Goal: Contribute content: Contribute content

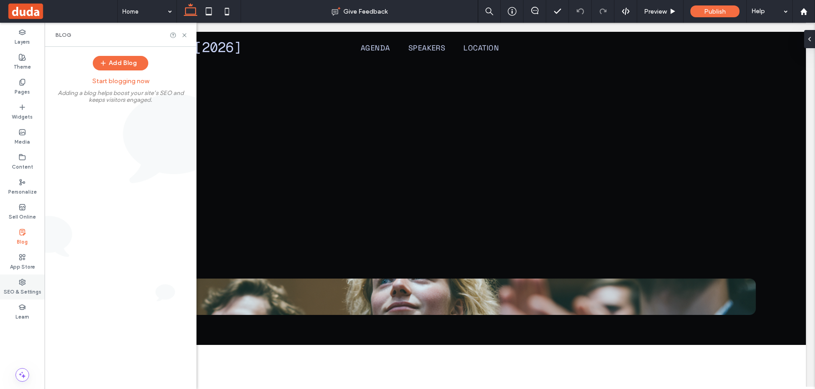
click at [23, 281] on use at bounding box center [23, 282] width 6 height 6
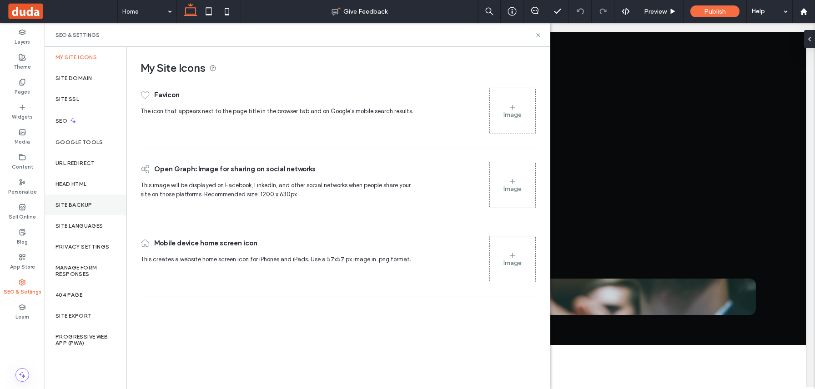
click at [83, 209] on div "Site Backup" at bounding box center [86, 205] width 82 height 21
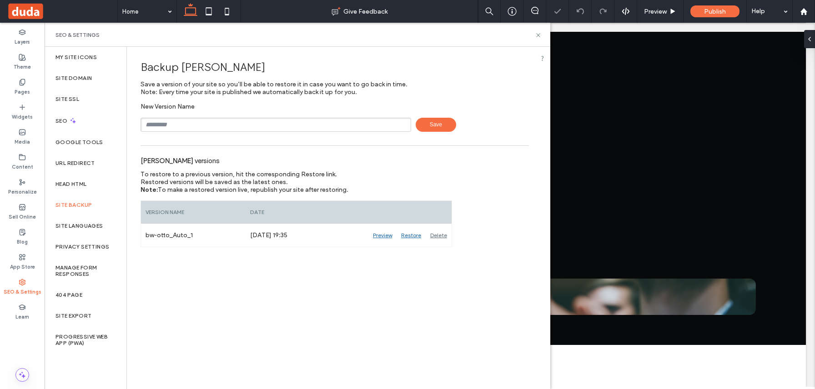
click at [223, 121] on input "text" at bounding box center [275, 125] width 270 height 14
type input "**********"
click at [435, 132] on div "**********" at bounding box center [334, 147] width 415 height 200
click at [435, 128] on span "Save" at bounding box center [435, 125] width 40 height 14
click at [90, 180] on div "Head HTML" at bounding box center [86, 184] width 82 height 21
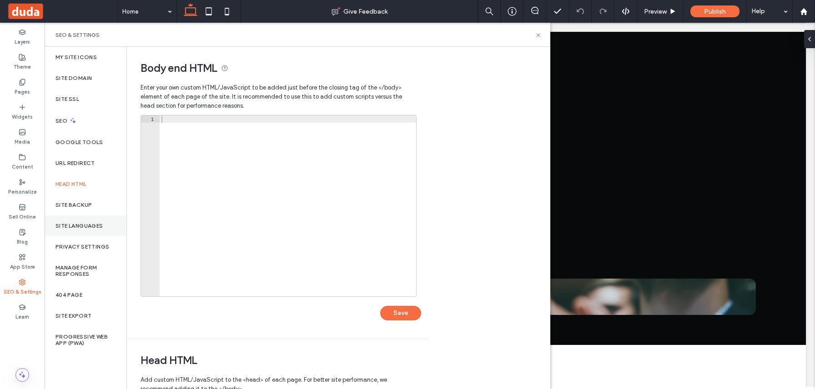
click at [83, 223] on label "Site Languages" at bounding box center [79, 226] width 48 height 6
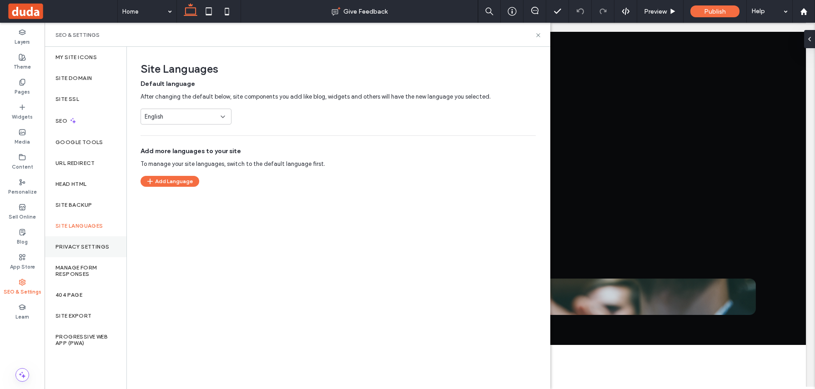
click at [83, 250] on div "Privacy Settings" at bounding box center [86, 246] width 82 height 21
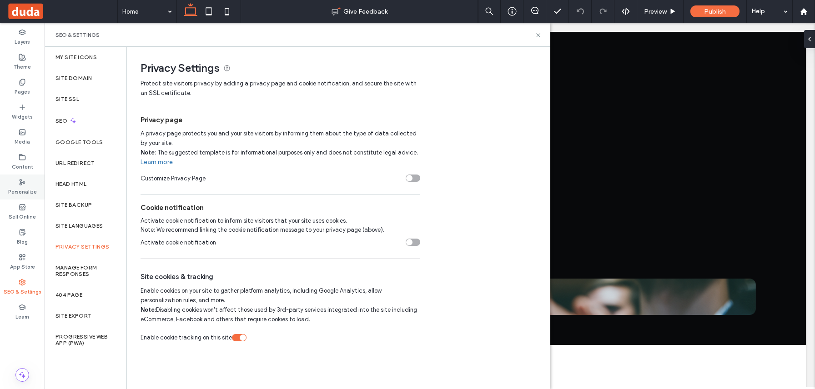
click at [20, 183] on use at bounding box center [22, 181] width 5 height 5
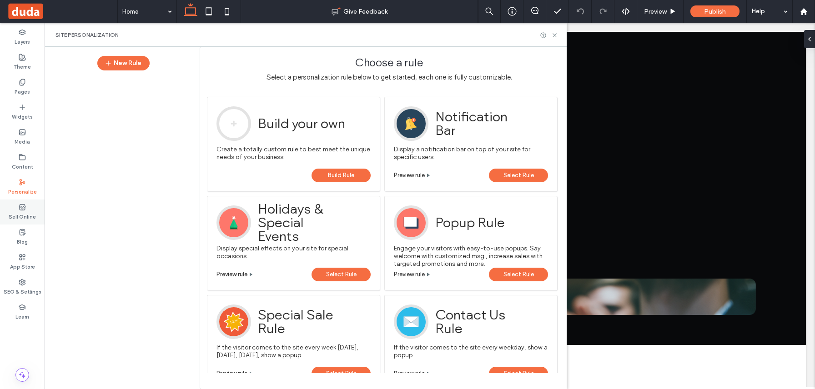
click at [20, 210] on use at bounding box center [22, 206] width 6 height 5
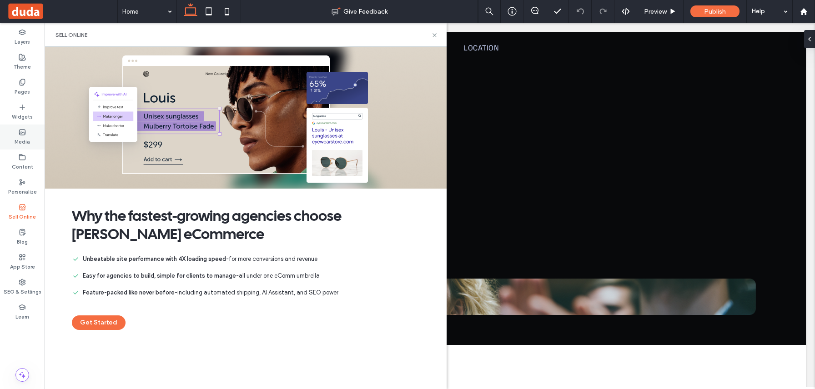
click at [25, 143] on label "Media" at bounding box center [22, 141] width 15 height 10
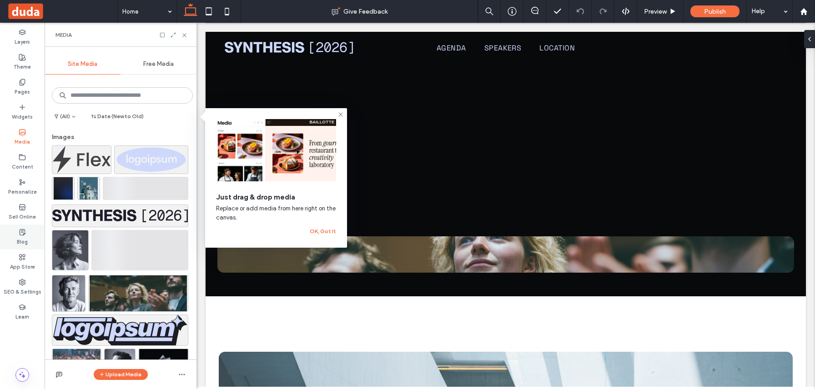
click at [25, 237] on label "Blog" at bounding box center [22, 241] width 11 height 10
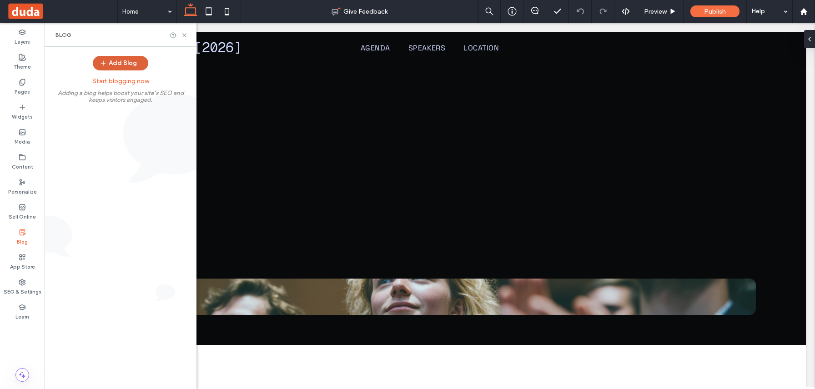
click at [133, 65] on button "Add Blog" at bounding box center [120, 63] width 55 height 15
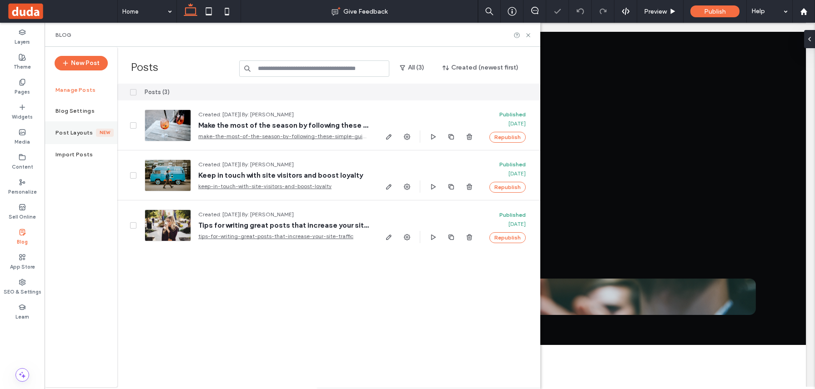
click at [96, 144] on div "Post Layouts New" at bounding box center [81, 132] width 73 height 23
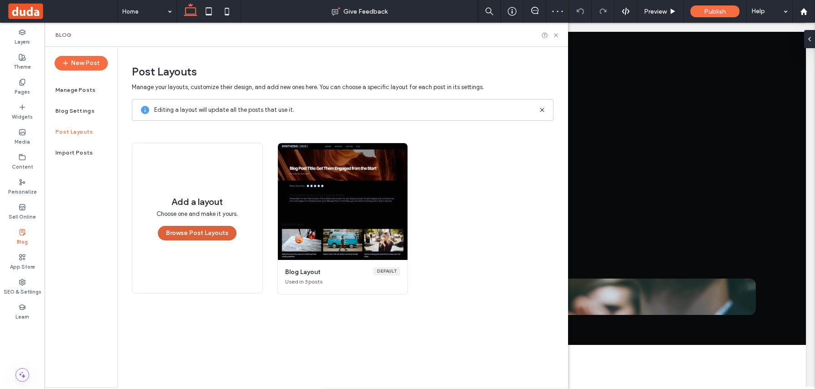
click at [198, 233] on button "Browse Post Layouts" at bounding box center [197, 233] width 79 height 15
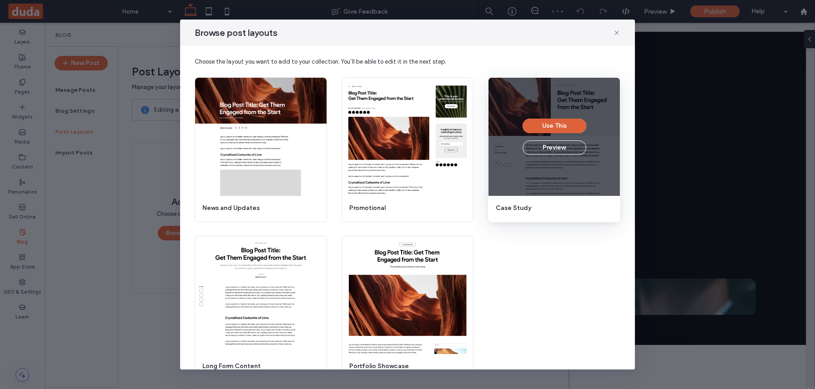
click at [541, 127] on button "Use This" at bounding box center [554, 126] width 64 height 15
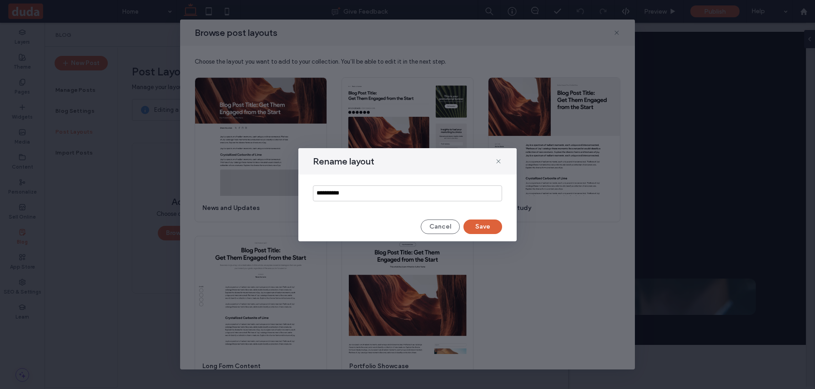
click at [475, 230] on button "Save" at bounding box center [482, 227] width 39 height 15
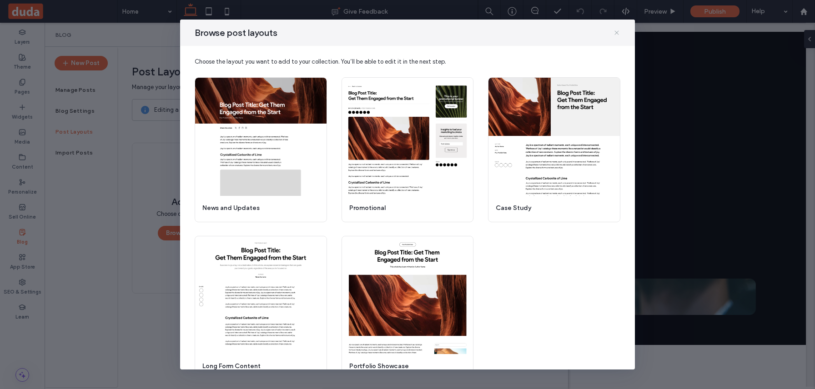
click at [616, 35] on icon at bounding box center [616, 32] width 7 height 7
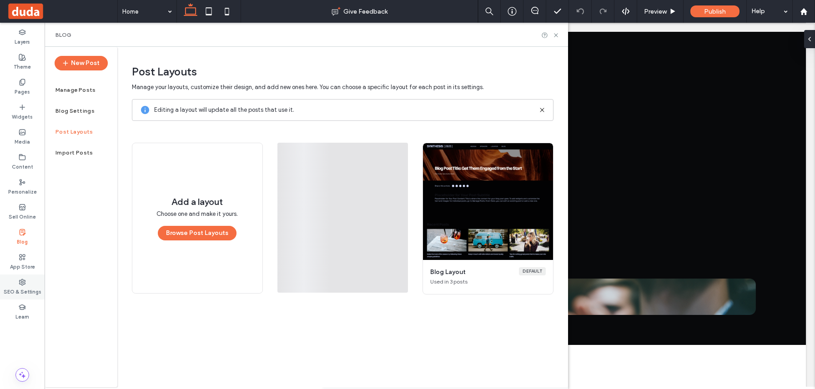
click at [28, 293] on label "SEO & Settings" at bounding box center [23, 291] width 38 height 10
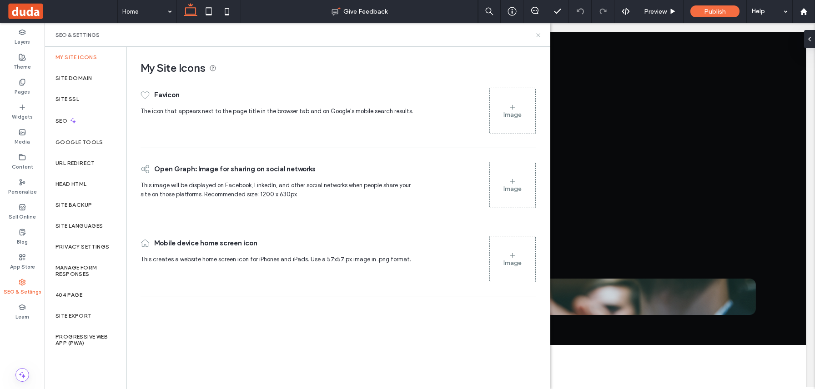
click at [537, 34] on icon at bounding box center [538, 35] width 7 height 7
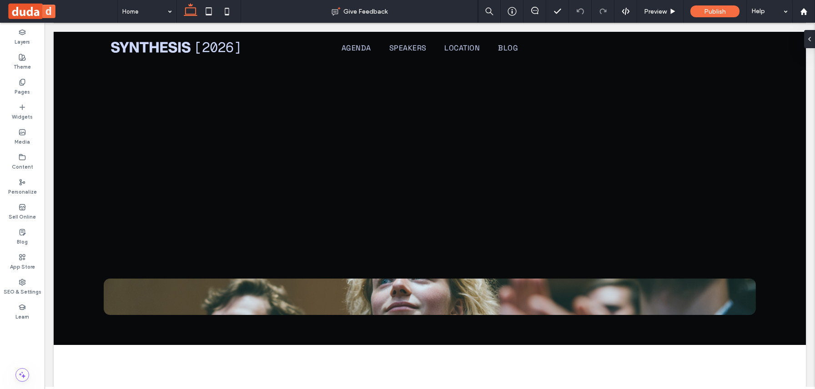
click at [49, 13] on button "d" at bounding box center [49, 12] width 14 height 14
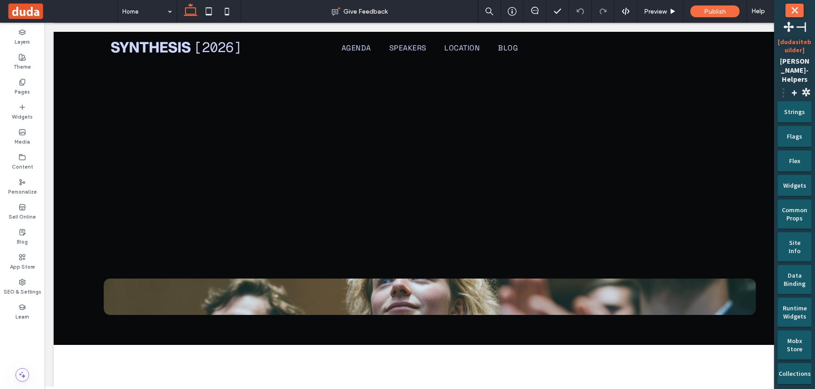
click at [782, 85] on span "⋮" at bounding box center [782, 92] width 11 height 14
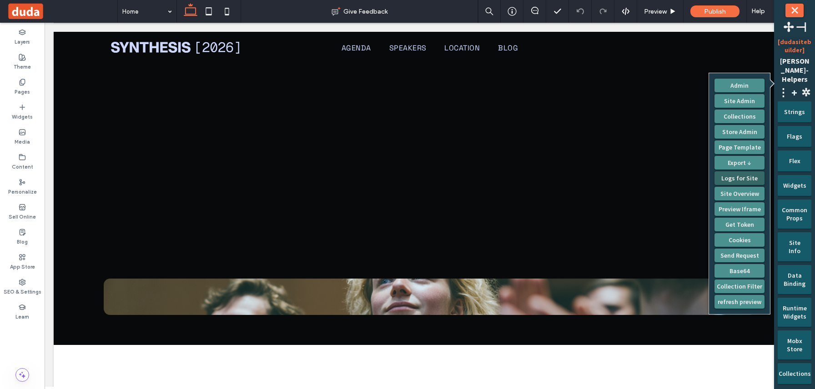
click at [741, 177] on button "Logs for Site" at bounding box center [739, 178] width 50 height 14
click at [24, 232] on icon at bounding box center [22, 232] width 7 height 7
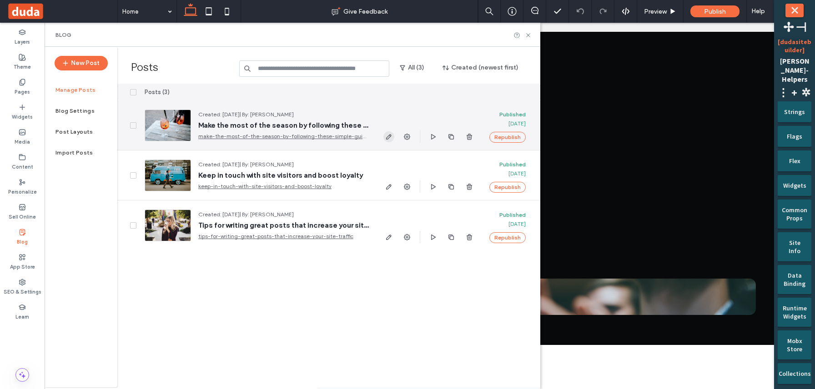
click at [387, 137] on use "button" at bounding box center [388, 136] width 5 height 5
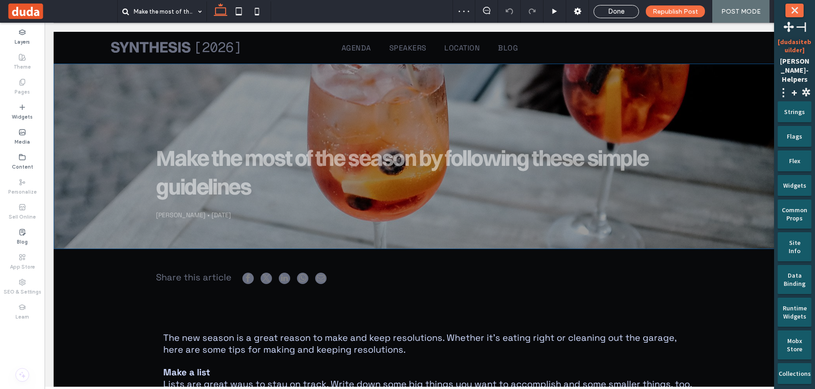
click at [336, 128] on div "Make the most of the season by following these simple guidelines BW Otto • Sept…" at bounding box center [430, 156] width 682 height 185
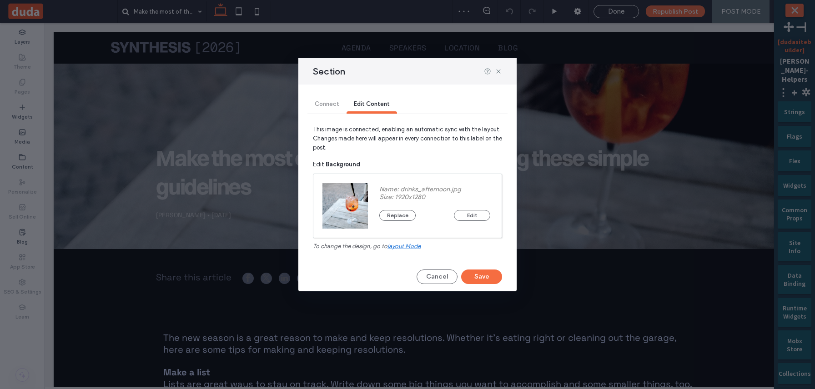
click at [351, 167] on strong "Background" at bounding box center [342, 164] width 35 height 7
click at [423, 266] on div "Connect Edit Content This image is connected, enabling an automatic sync with t…" at bounding box center [407, 188] width 218 height 207
click at [416, 250] on span "layout mode" at bounding box center [403, 246] width 33 height 7
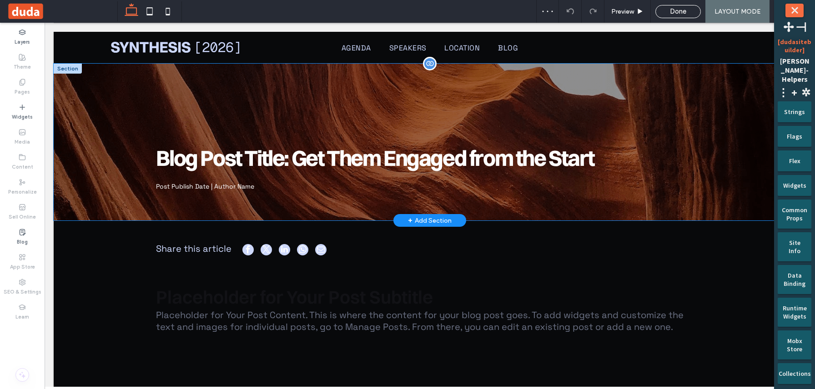
click at [431, 81] on div "Blog Post Title: Get Them Engaged from the Start Post Publish Date | Author Name" at bounding box center [430, 142] width 682 height 157
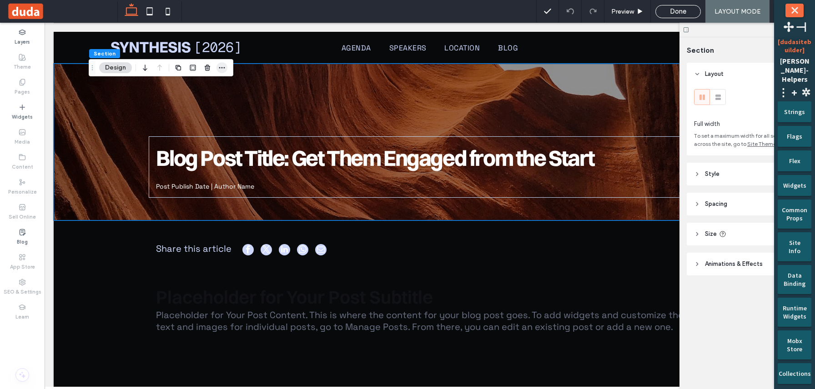
click at [222, 67] on use "button" at bounding box center [222, 67] width 6 height 1
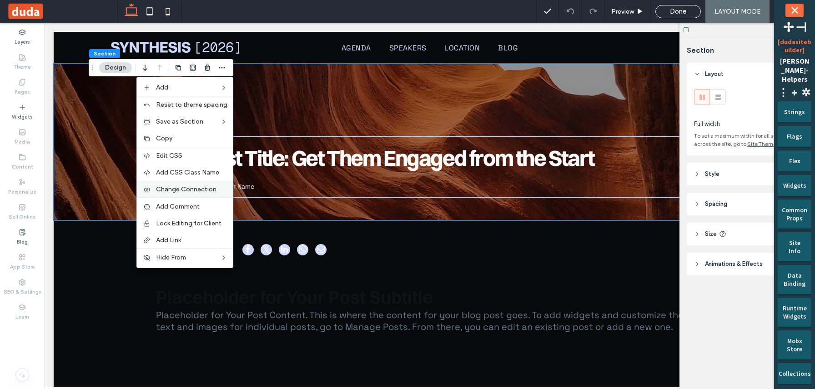
click at [208, 188] on span "Change Connection" at bounding box center [186, 189] width 60 height 8
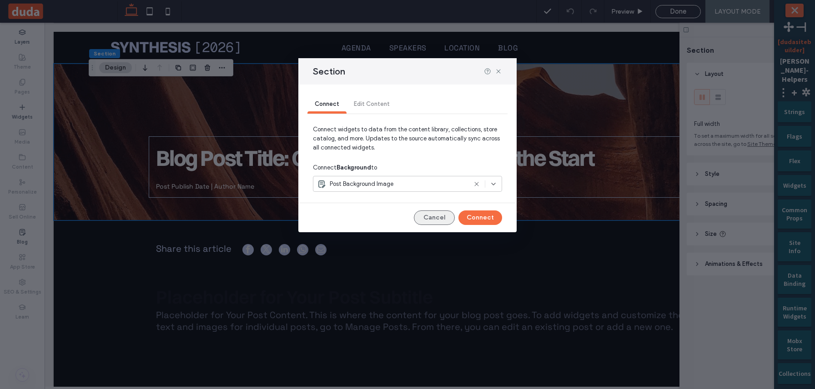
drag, startPoint x: 424, startPoint y: 220, endPoint x: 377, endPoint y: 198, distance: 51.9
click at [424, 220] on button "Cancel" at bounding box center [434, 217] width 41 height 15
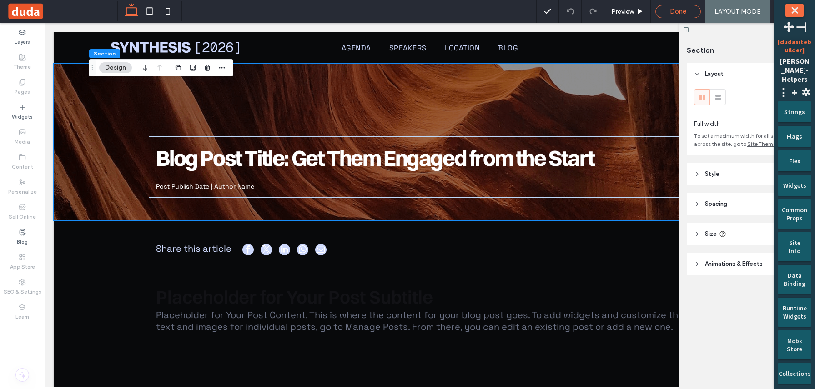
click at [678, 11] on span "Done" at bounding box center [678, 11] width 16 height 8
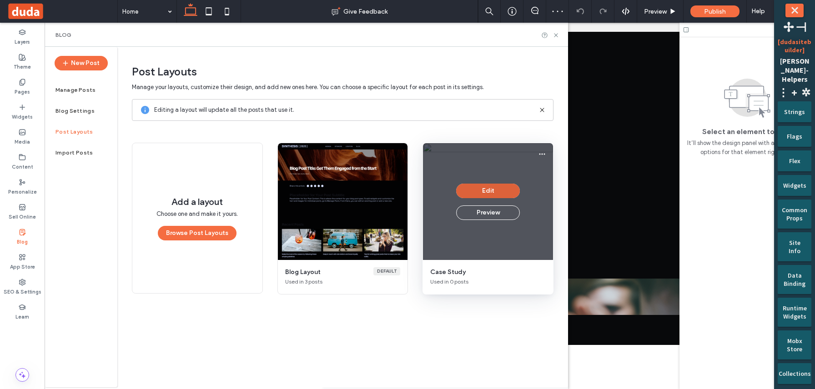
click at [484, 189] on button "Edit" at bounding box center [488, 191] width 64 height 15
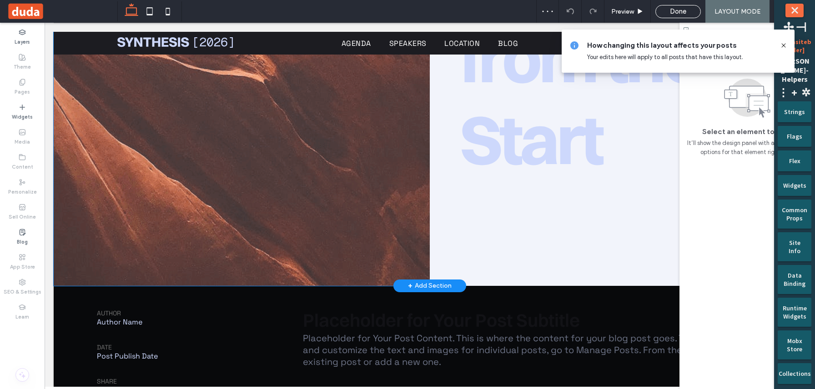
scroll to position [412, 0]
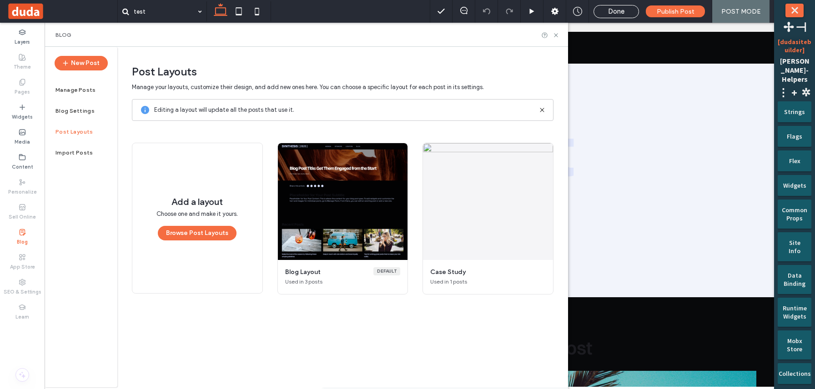
click at [616, 11] on span "Done" at bounding box center [616, 11] width 16 height 8
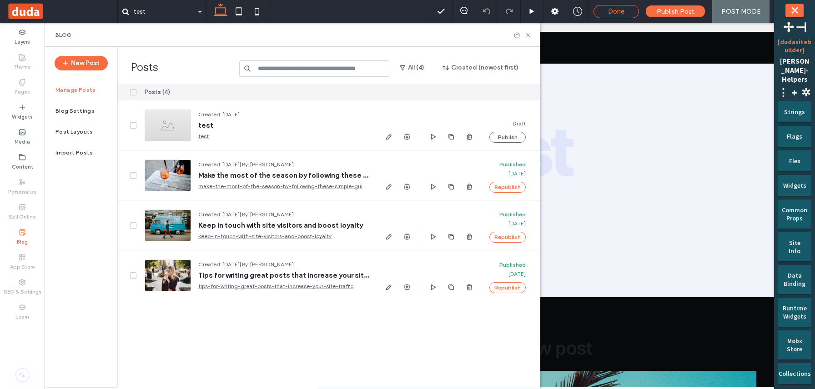
click at [628, 14] on div "Done" at bounding box center [616, 11] width 45 height 8
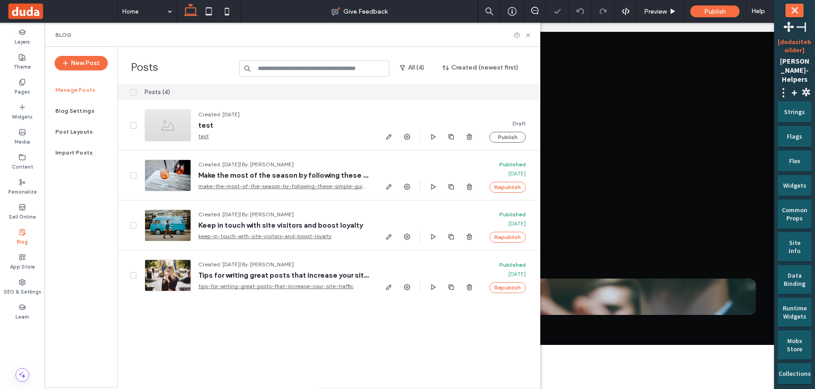
click at [792, 10] on button "⤬" at bounding box center [794, 11] width 18 height 14
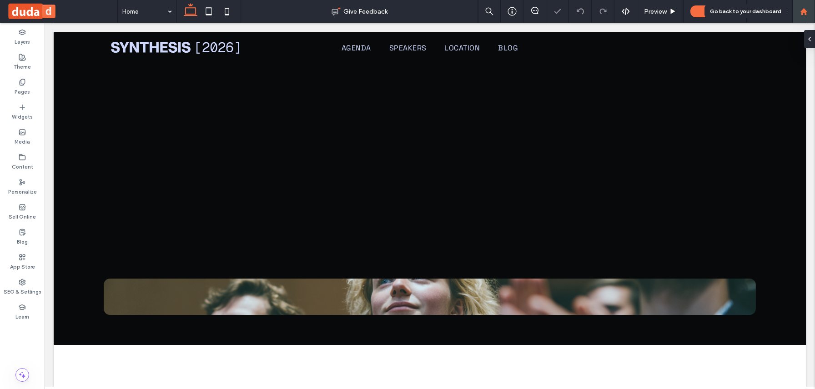
click at [799, 17] on div at bounding box center [803, 11] width 23 height 23
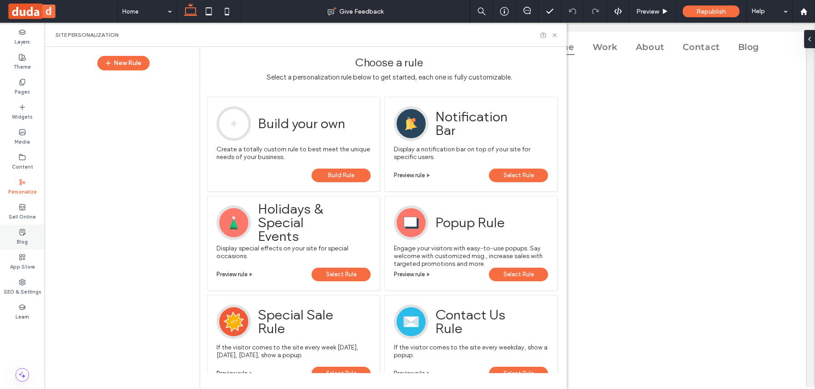
click at [30, 232] on div "Blog" at bounding box center [22, 237] width 45 height 25
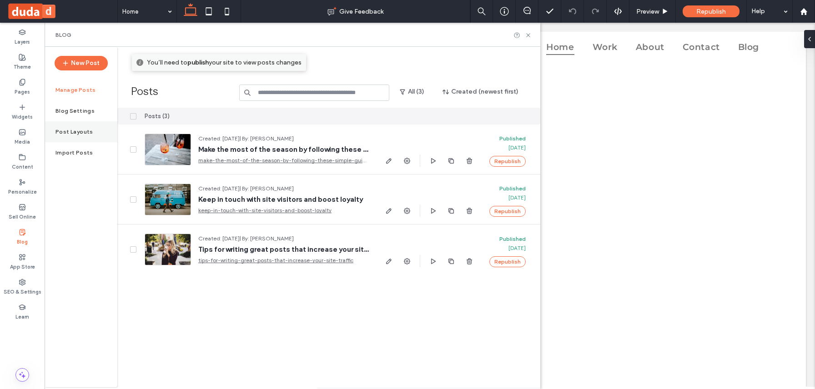
click at [89, 131] on label "Post Layouts" at bounding box center [74, 132] width 38 height 6
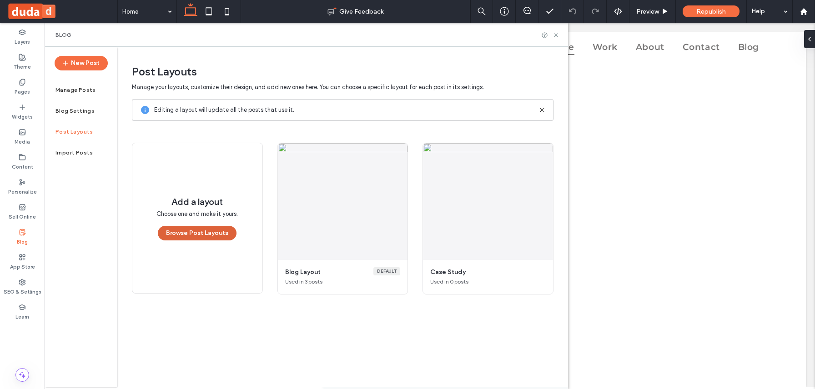
click at [222, 230] on button "Browse Post Layouts" at bounding box center [197, 233] width 79 height 15
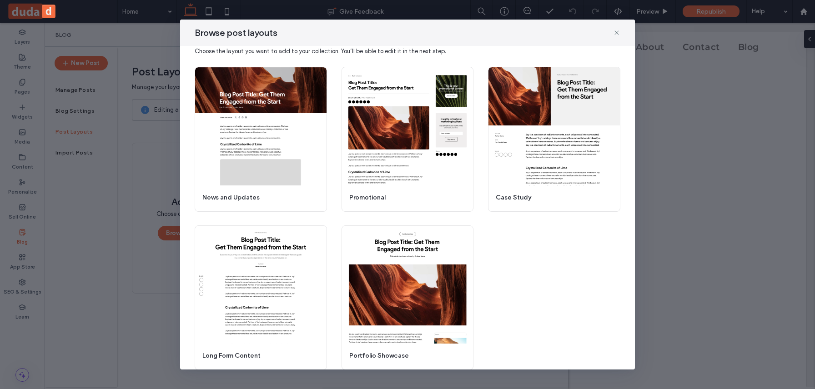
scroll to position [21, 0]
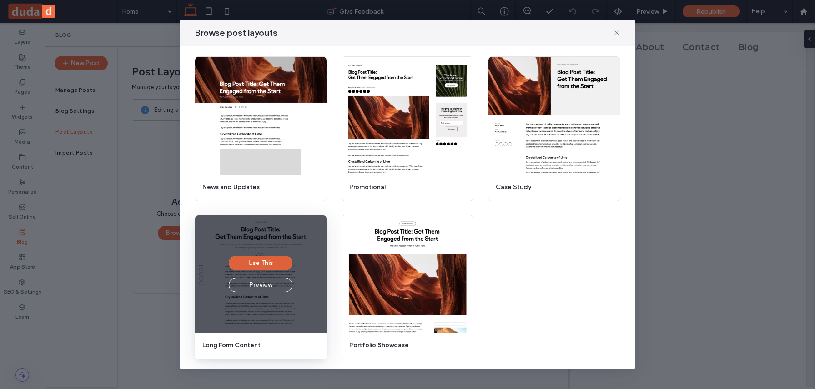
click at [275, 263] on button "Use This" at bounding box center [261, 263] width 64 height 15
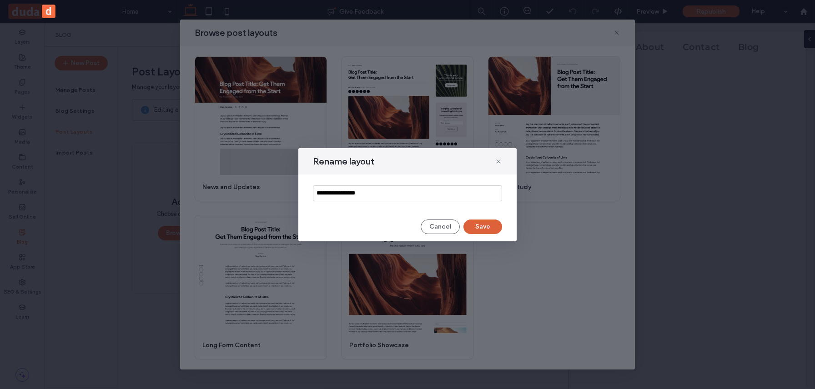
click at [473, 229] on button "Save" at bounding box center [482, 227] width 39 height 15
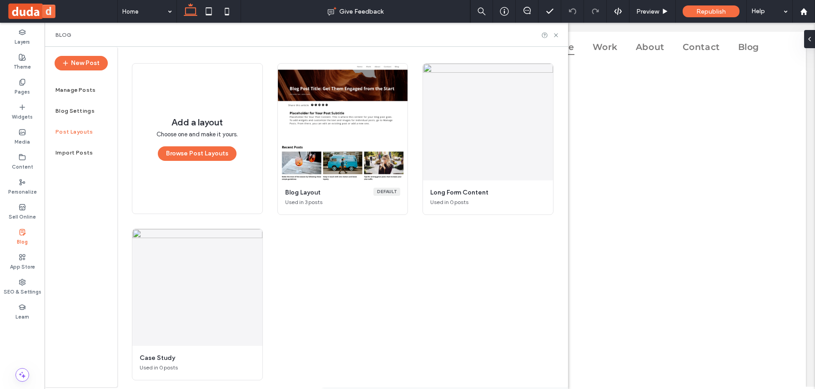
scroll to position [78, 0]
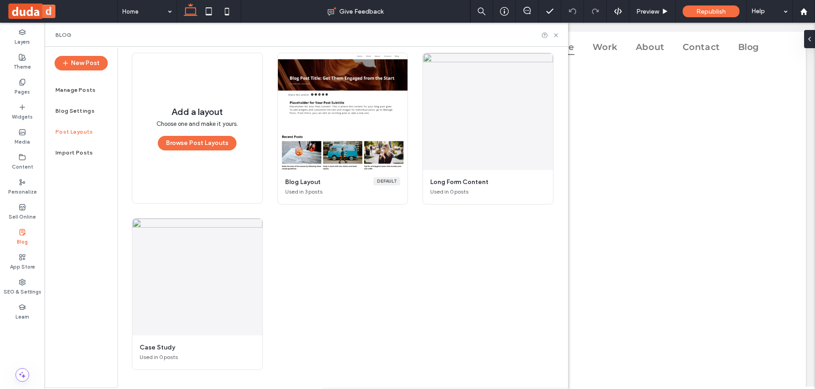
scroll to position [66, 0]
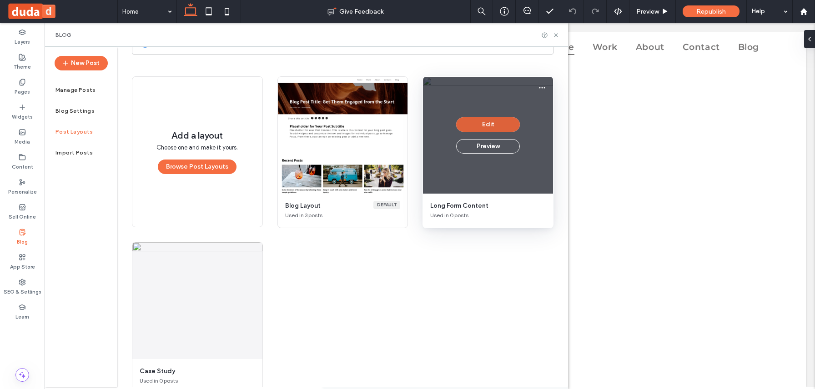
click at [479, 125] on button "Edit" at bounding box center [488, 124] width 64 height 15
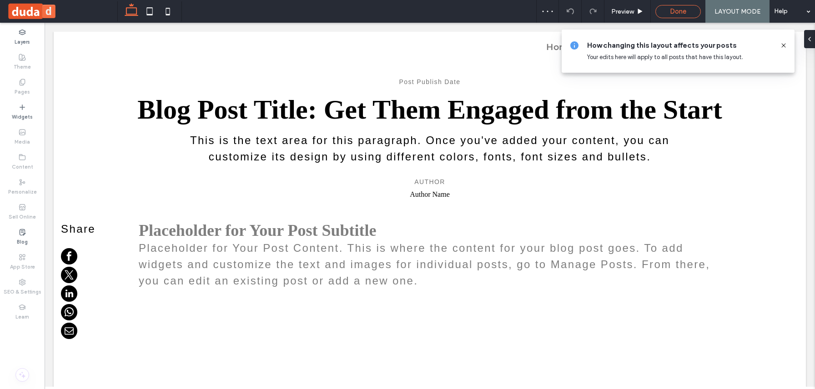
click at [677, 12] on span "Done" at bounding box center [678, 11] width 16 height 8
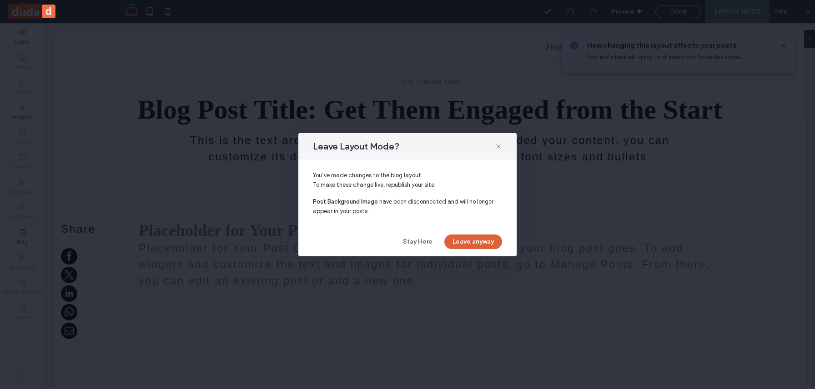
click at [454, 240] on button "Leave anyway" at bounding box center [473, 242] width 58 height 15
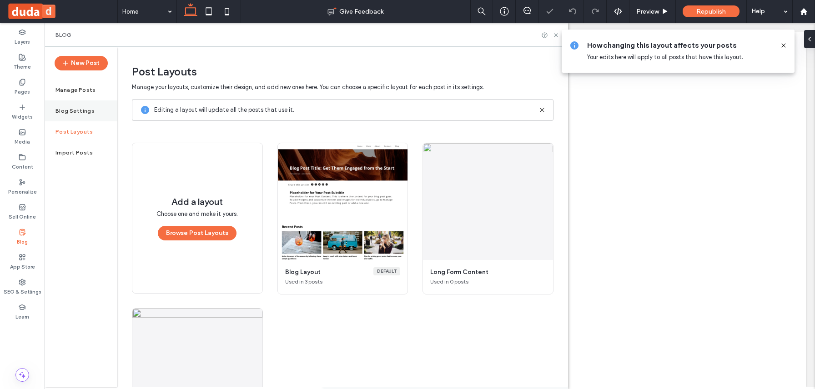
click at [80, 101] on div "Blog Settings" at bounding box center [81, 110] width 73 height 21
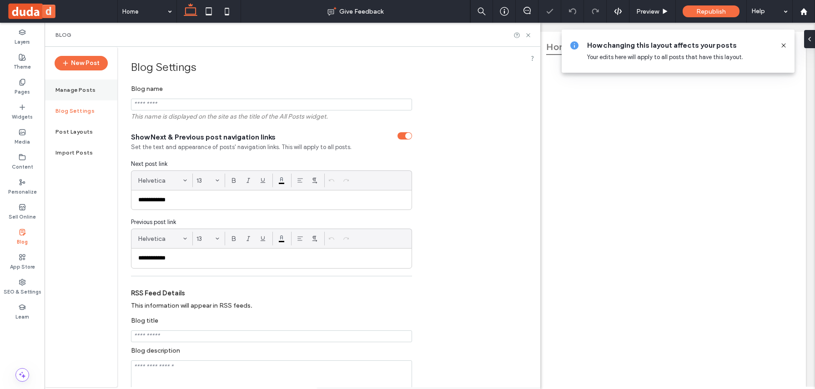
click at [85, 95] on div "Manage Posts" at bounding box center [81, 90] width 73 height 21
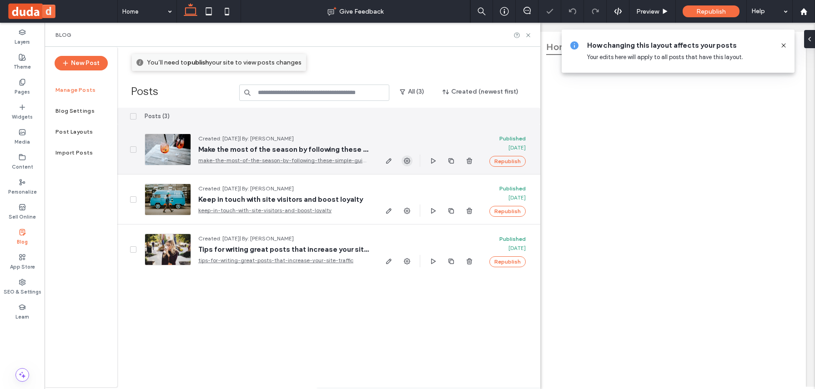
click at [410, 166] on span "button" at bounding box center [406, 160] width 11 height 11
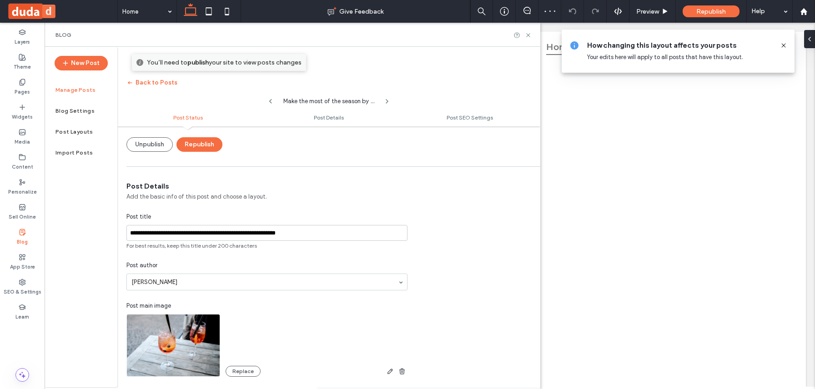
scroll to position [128, 0]
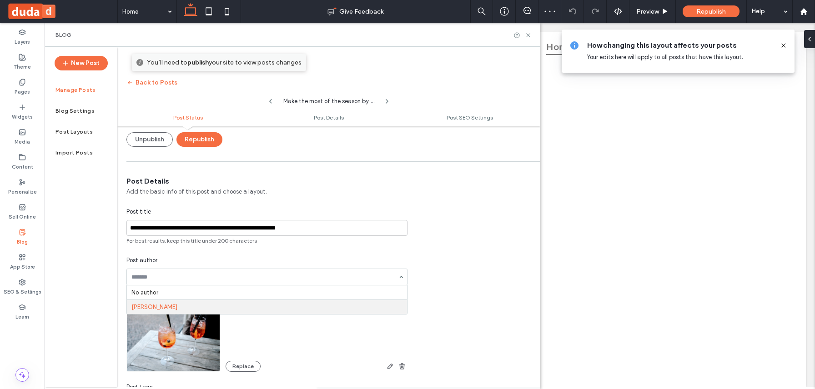
click at [303, 254] on div "**********" at bounding box center [266, 298] width 299 height 244
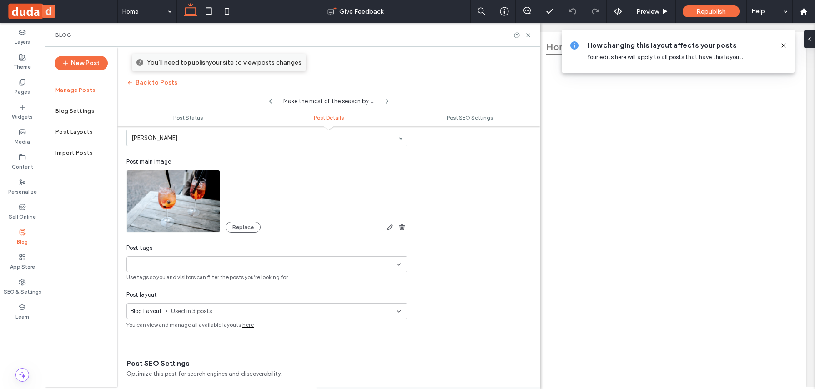
scroll to position [269, 0]
click at [294, 314] on div "Blog Layout Used in 3 posts" at bounding box center [266, 309] width 281 height 16
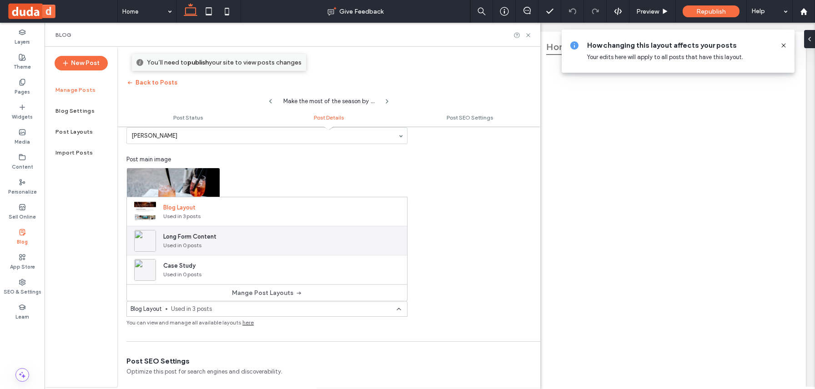
click at [286, 250] on div "Long Form Content Used in 0 posts" at bounding box center [267, 240] width 280 height 29
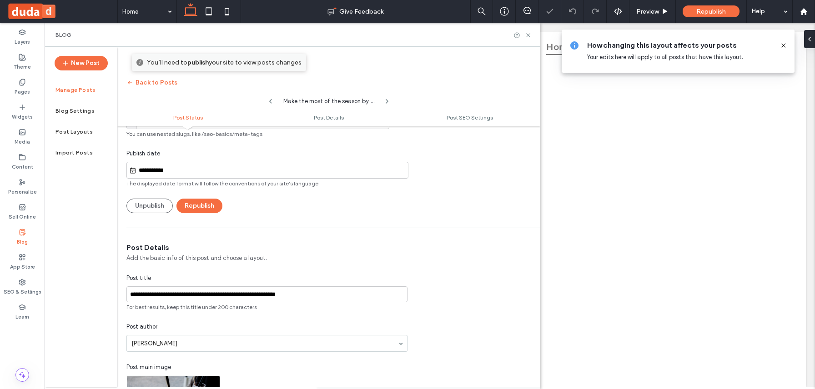
scroll to position [0, 0]
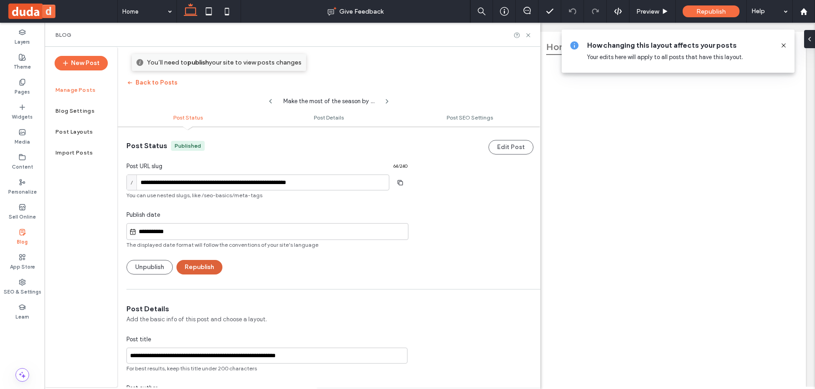
click at [206, 266] on button "Republish" at bounding box center [199, 267] width 46 height 15
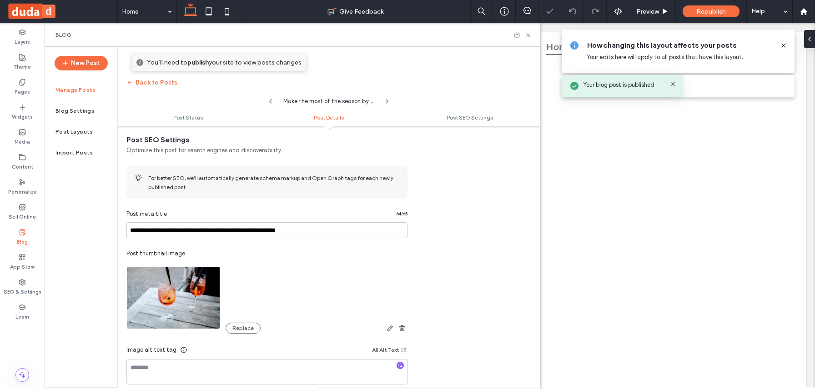
scroll to position [529, 0]
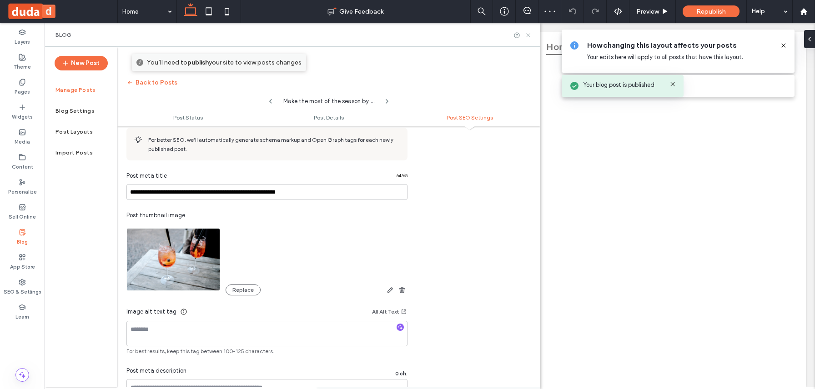
click at [525, 35] on icon at bounding box center [528, 35] width 7 height 7
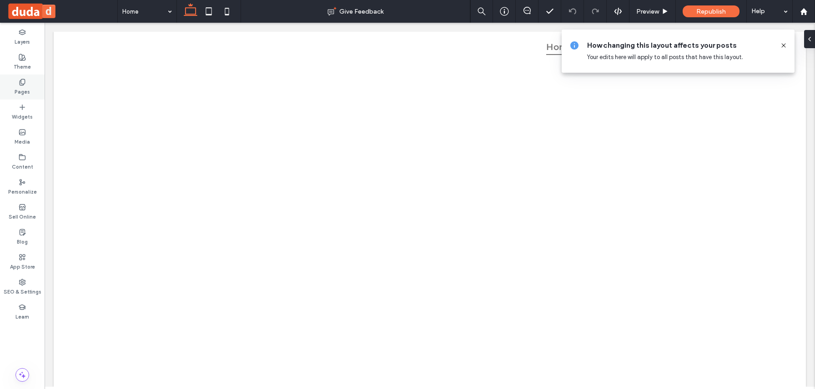
click at [26, 92] on label "Pages" at bounding box center [22, 91] width 15 height 10
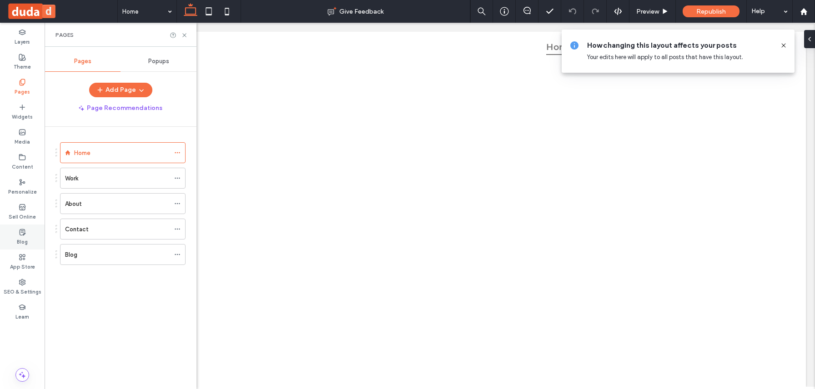
click at [25, 238] on label "Blog" at bounding box center [22, 241] width 11 height 10
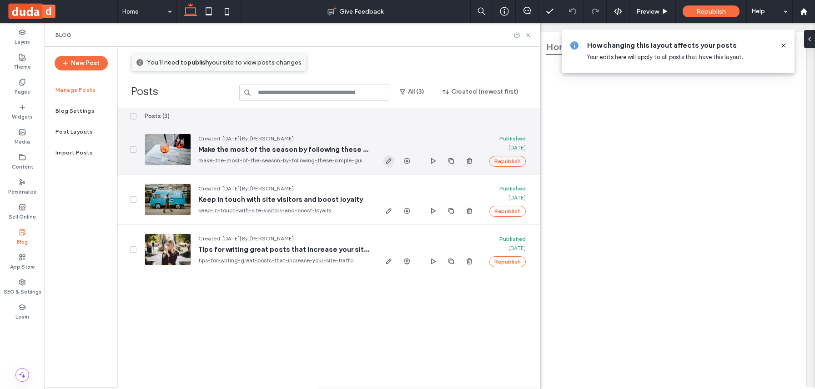
click at [392, 163] on span "button" at bounding box center [388, 160] width 11 height 11
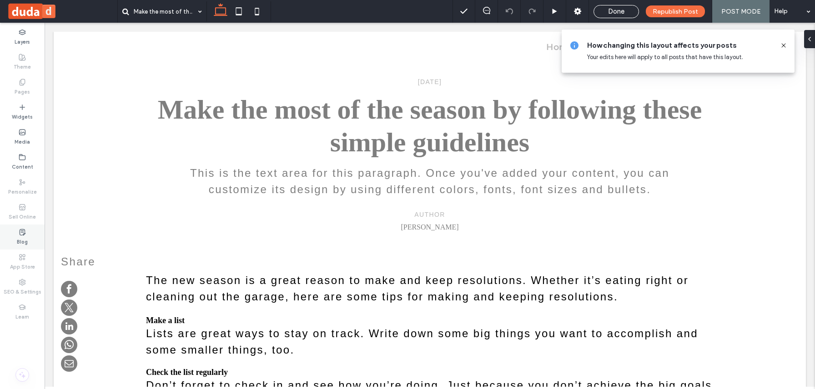
click at [28, 235] on div "Blog" at bounding box center [22, 237] width 45 height 25
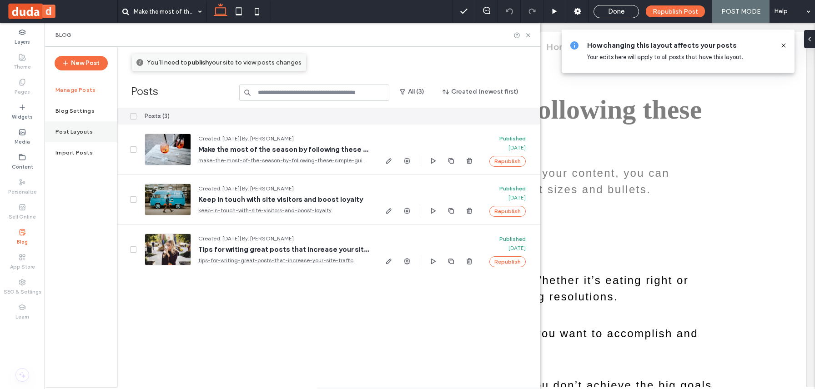
click at [87, 135] on div "Post Layouts" at bounding box center [81, 131] width 73 height 21
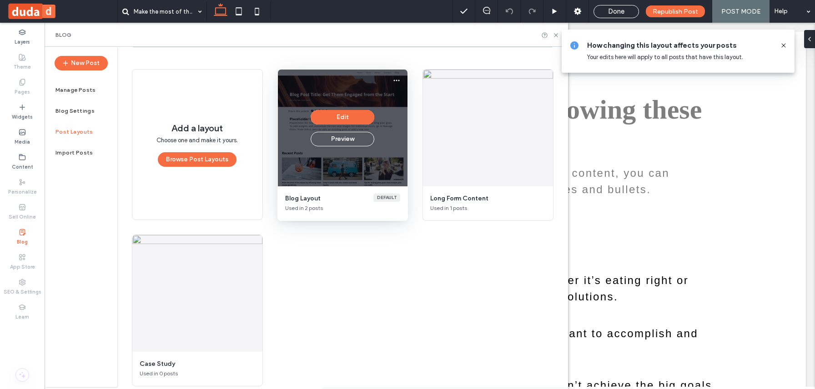
scroll to position [77, 0]
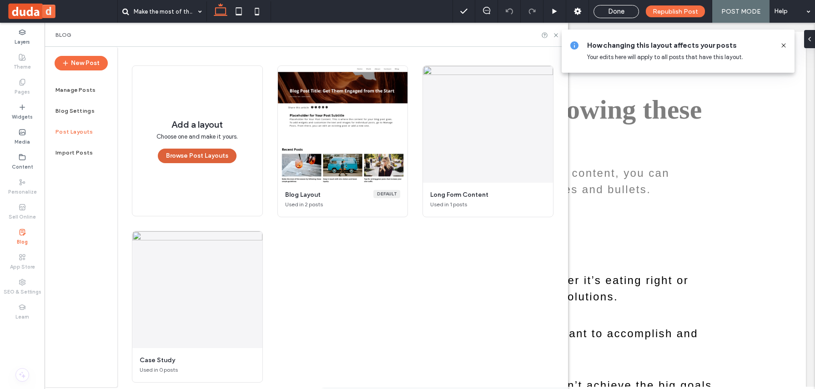
click at [220, 155] on button "Browse Post Layouts" at bounding box center [197, 156] width 79 height 15
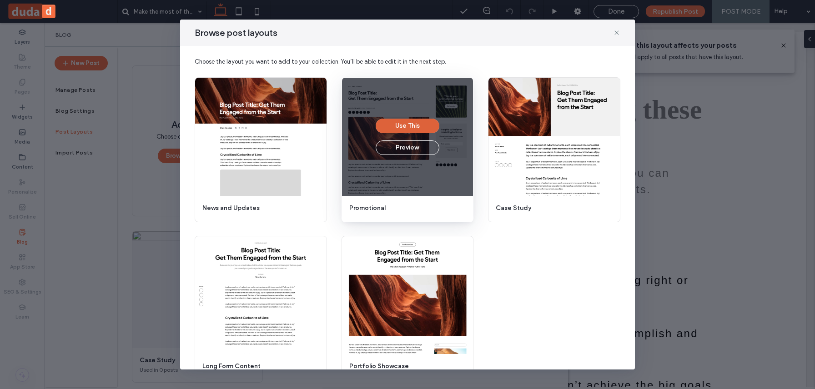
click at [409, 123] on button "Use This" at bounding box center [407, 126] width 64 height 15
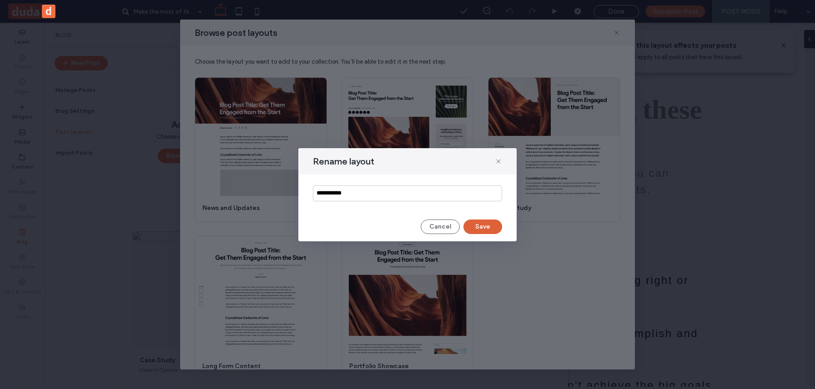
click at [497, 230] on button "Save" at bounding box center [482, 227] width 39 height 15
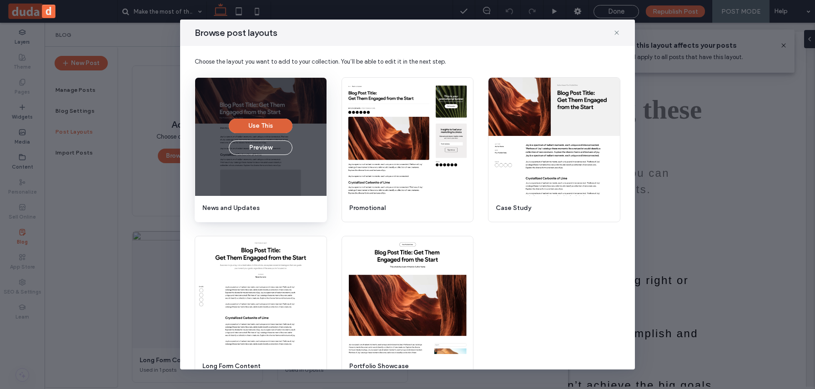
click at [275, 121] on button "Use This" at bounding box center [261, 126] width 64 height 15
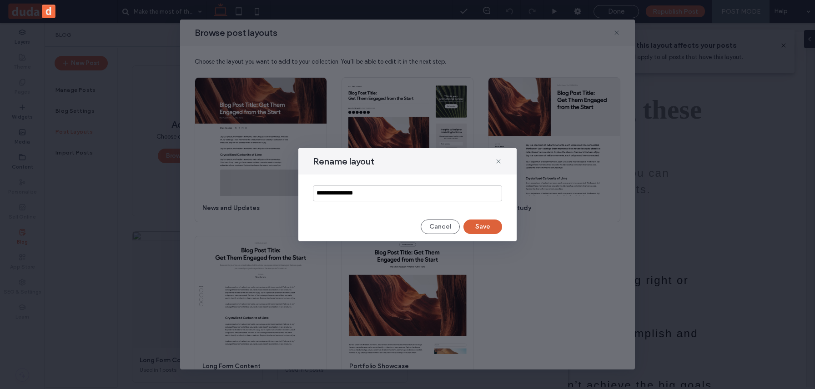
click at [475, 221] on button "Save" at bounding box center [482, 227] width 39 height 15
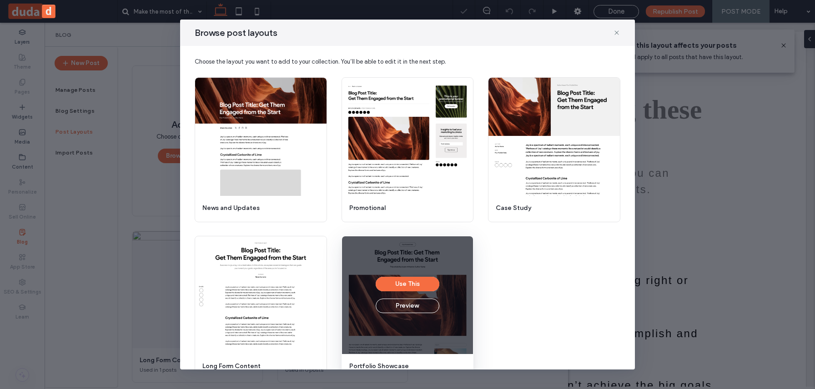
scroll to position [21, 0]
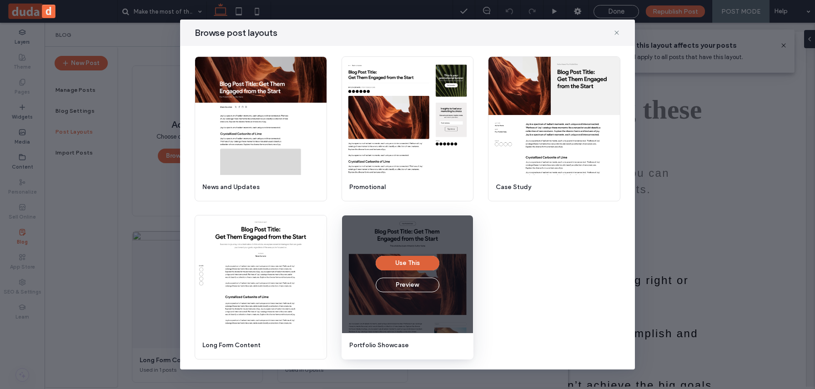
click at [423, 260] on button "Use This" at bounding box center [407, 263] width 64 height 15
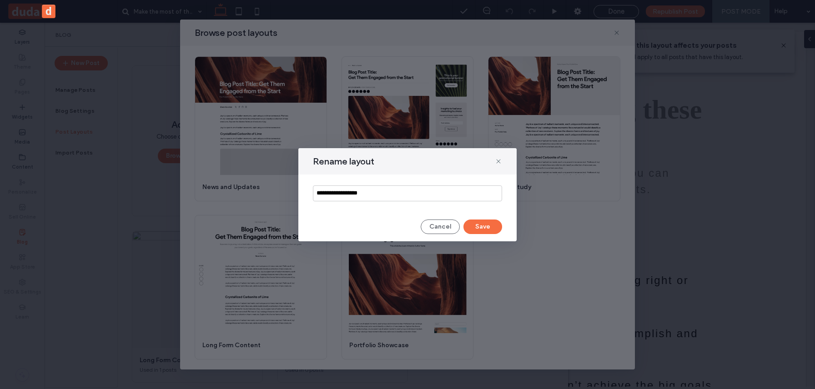
click at [481, 218] on div "**********" at bounding box center [407, 194] width 218 height 93
click at [484, 232] on button "Save" at bounding box center [482, 227] width 39 height 15
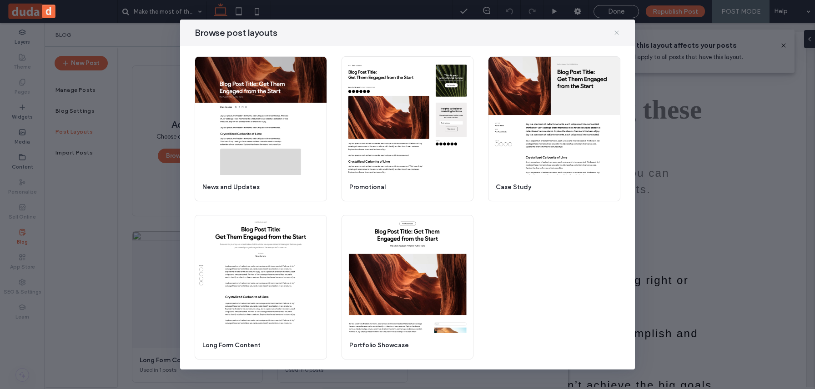
click at [616, 32] on icon at bounding box center [616, 32] width 7 height 7
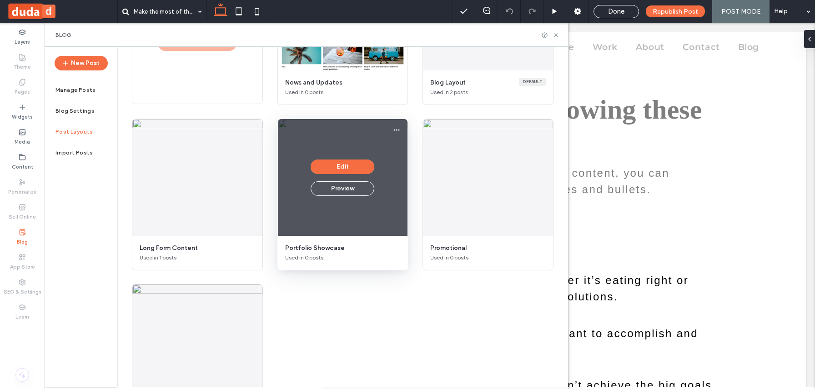
scroll to position [190, 0]
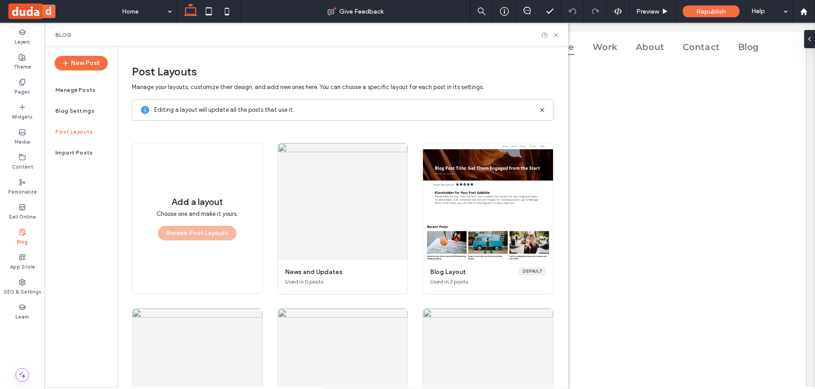
scroll to position [254, 0]
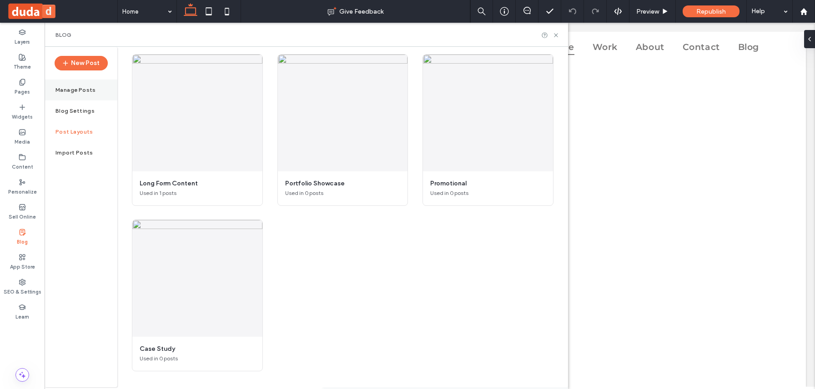
click at [88, 92] on label "Manage Posts" at bounding box center [75, 90] width 40 height 6
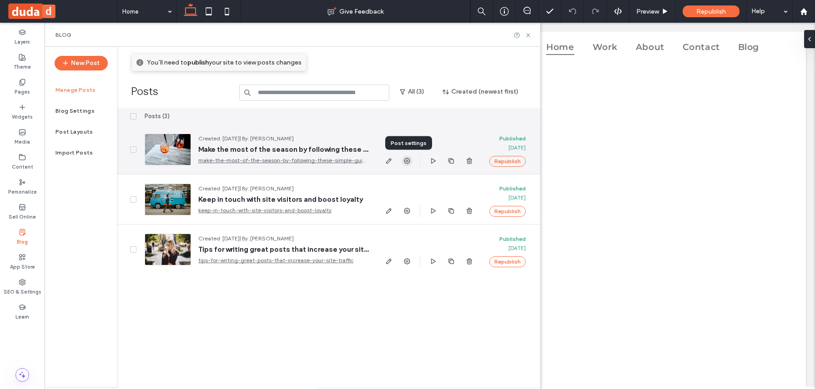
click at [406, 162] on icon "button" at bounding box center [406, 160] width 7 height 7
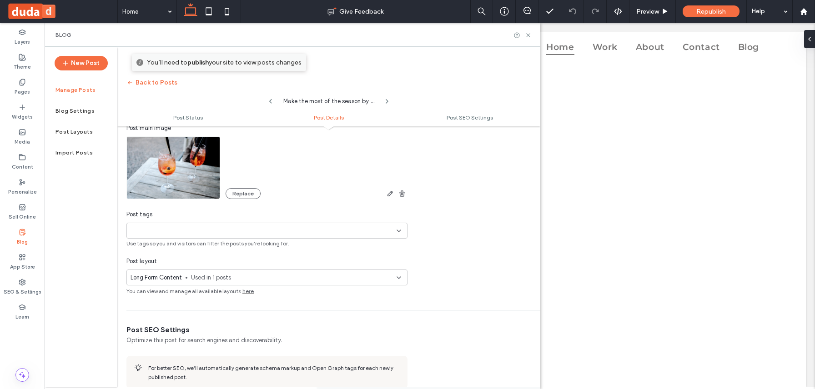
scroll to position [306, 0]
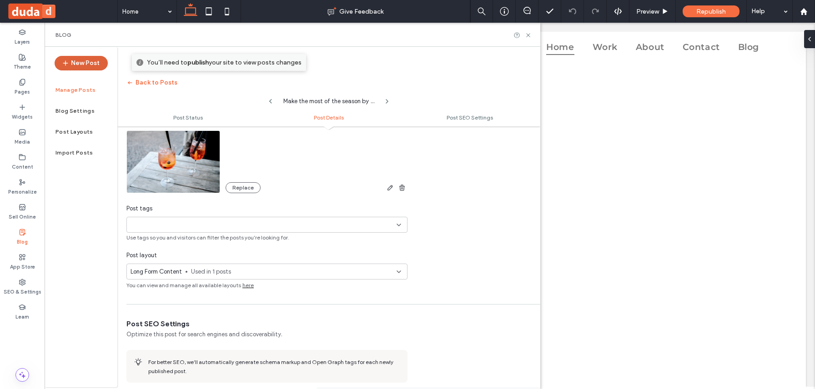
click at [76, 63] on button "New Post" at bounding box center [81, 63] width 53 height 15
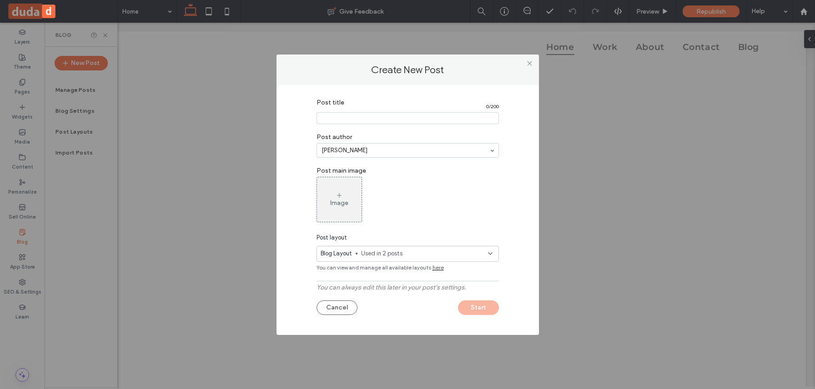
click at [471, 250] on span "Used in 2 posts" at bounding box center [424, 253] width 127 height 9
